Goal: Information Seeking & Learning: Check status

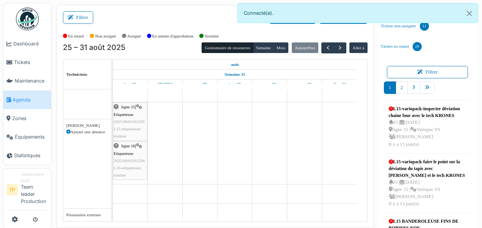
scroll to position [425, 0]
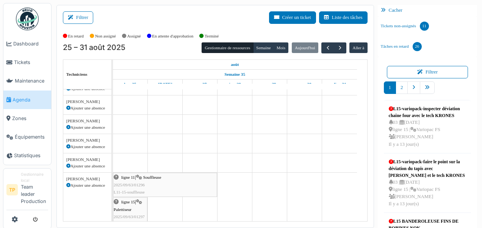
scroll to position [182, 0]
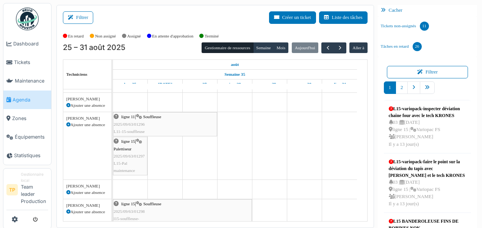
click at [142, 122] on span "2025/09/63/01296" at bounding box center [129, 124] width 31 height 5
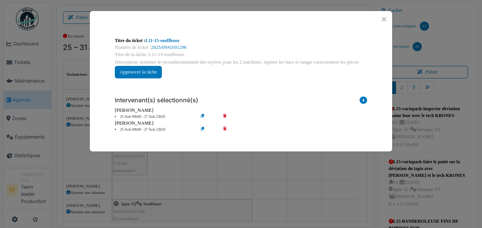
click at [142, 122] on div "[PERSON_NAME]" at bounding box center [241, 123] width 253 height 7
click at [381, 21] on button "Close" at bounding box center [384, 19] width 10 height 10
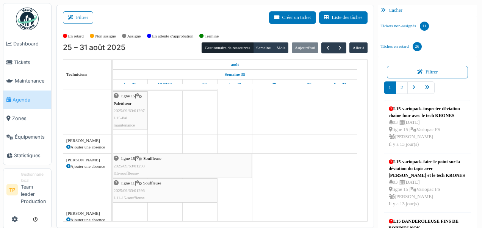
click at [120, 124] on span "L15-Pal maintenance" at bounding box center [125, 122] width 22 height 12
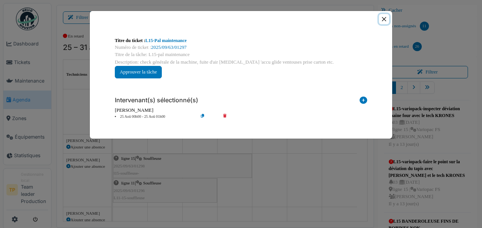
click at [383, 17] on button "Close" at bounding box center [384, 19] width 10 height 10
